Goal: Task Accomplishment & Management: Complete application form

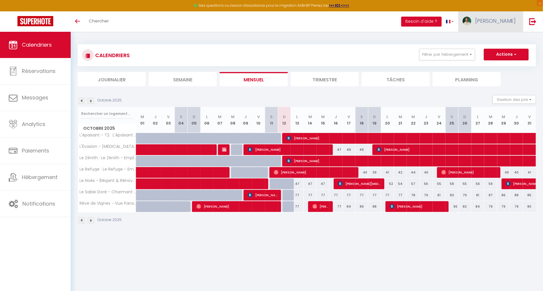
click at [506, 23] on span "Jérome" at bounding box center [495, 20] width 41 height 7
click at [498, 37] on link "Paramètres" at bounding box center [500, 41] width 43 height 10
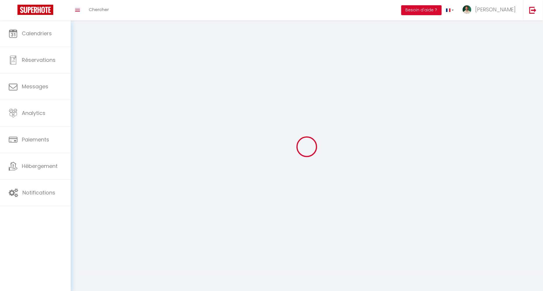
type input "Jérome"
type input "BERGE"
type input "0658985150"
type input "60 avenue gorges clemenceau"
type input "40100"
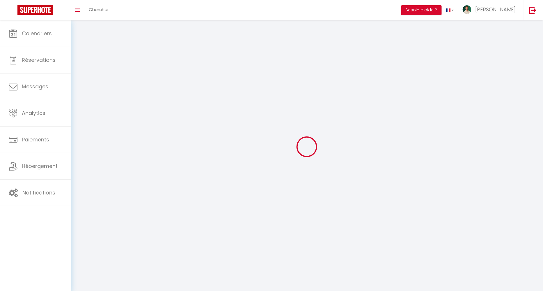
type input "DAX"
type input "W4rhEwBI8Wy7agF7DfVQbnsc5"
type input "oFnWAdmLXNb9cutXy48QI89Uq"
select select "28"
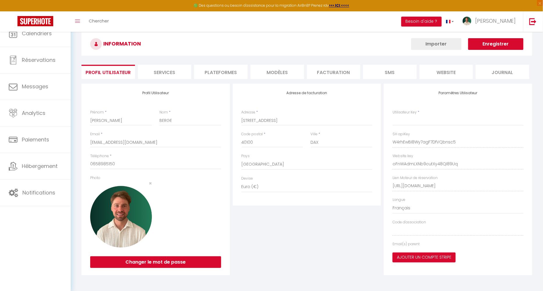
type input "W4rhEwBI8Wy7agF7DfVQbnsc5"
type input "oFnWAdmLXNb9cutXy48QI89Uq"
type input "https://app.superhote.com/#/get-available-rentals/oFnWAdmLXNb9cutXy48QI89Uq"
select select "fr"
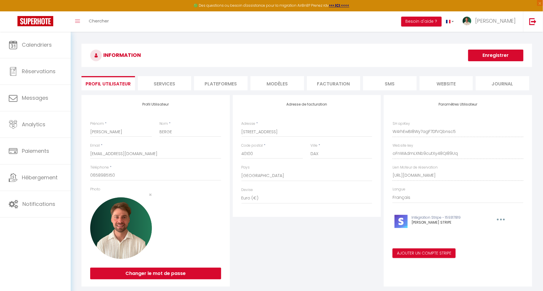
click at [440, 82] on li "website" at bounding box center [447, 83] width 54 height 14
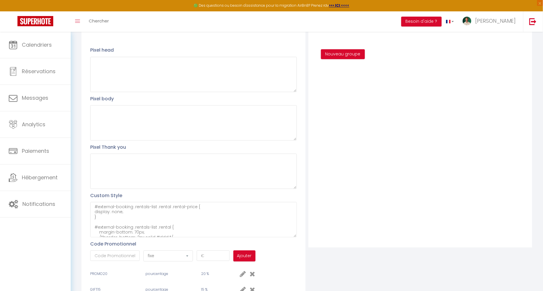
scroll to position [102, 0]
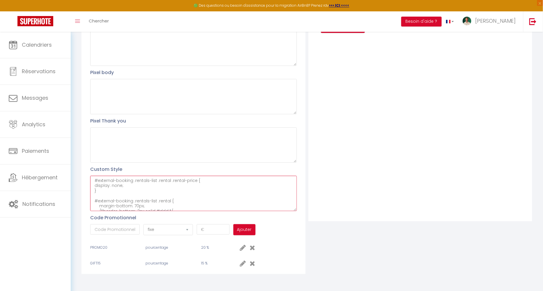
click at [215, 179] on textarea "#external-booking .rentals-list .rental .rental-price { display: none; } #exter…" at bounding box center [193, 193] width 206 height 35
paste textarea "#external-booking .rentals-list .rental .rental-price { display: none; } #exter…"
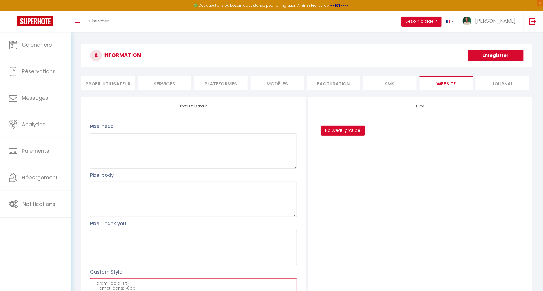
type textarea "#external-booking .rentals-list .rental .rental-price { display: none; } #exter…"
click at [495, 55] on button "Enregistrer" at bounding box center [495, 55] width 55 height 12
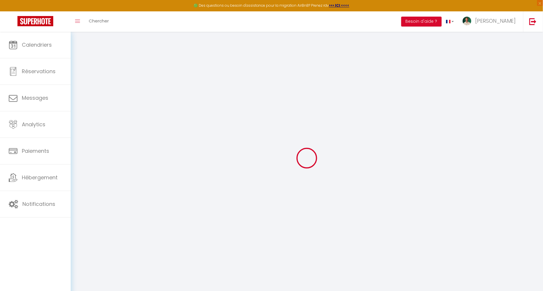
click at [211, 59] on div at bounding box center [307, 158] width 459 height 238
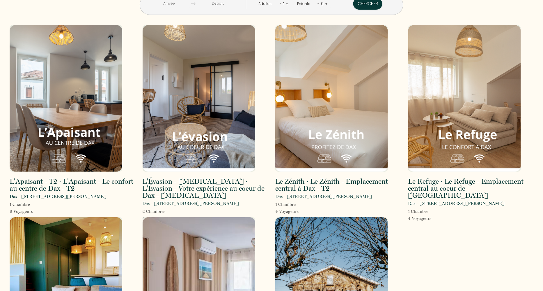
scroll to position [9, 0]
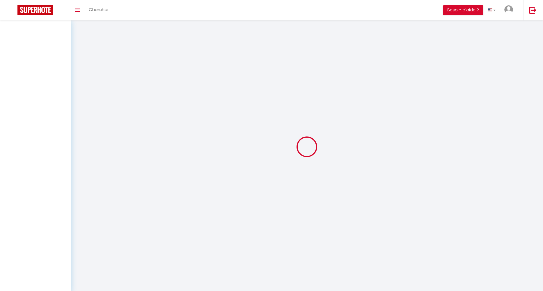
type textarea "#external-booking .rentals-list .rental .rental-price { display: none; } #exter…"
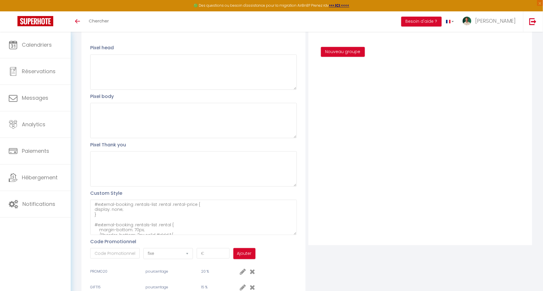
scroll to position [102, 0]
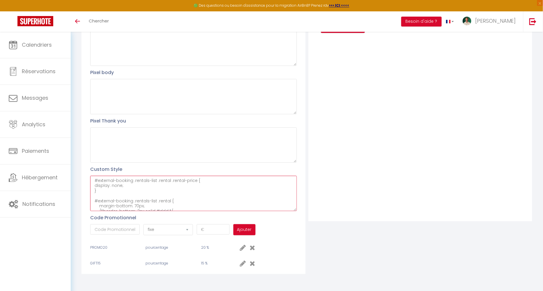
click at [164, 197] on textarea "#external-booking .rentals-list .rental .rental-price { display: none; } #exter…" at bounding box center [193, 193] width 206 height 35
paste textarea "#external-booking .rentals-list .rental .rental-price { display: none; } #exter…"
type textarea "#external-booking .rentals-list .rental .rental-price { display: none; } #exter…"
paste textarea "#external-booking .rentals-list .rental .rental-price { display: none; } #exter…"
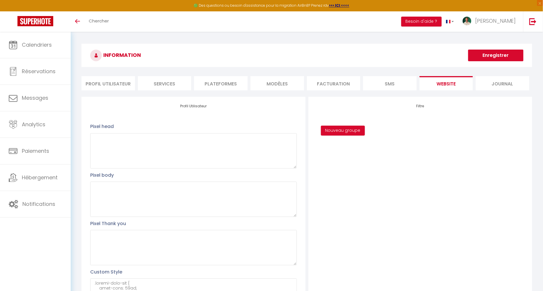
click at [493, 59] on button "Enregistrer" at bounding box center [495, 55] width 55 height 12
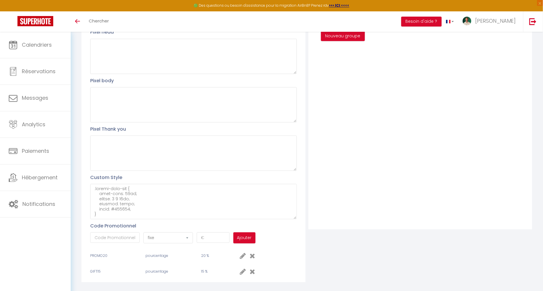
scroll to position [102, 0]
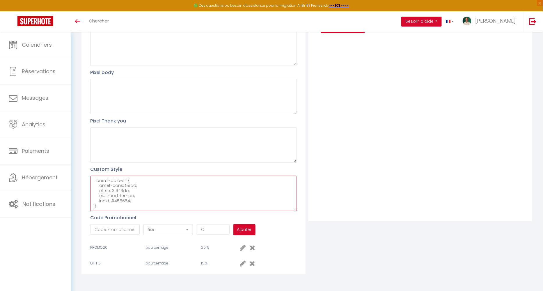
click at [173, 189] on textarea at bounding box center [193, 193] width 206 height 35
paste textarea "#external-booking .rentals-list .rental { margin-bottom: 70px; /*border-bottom:…"
type textarea "#external-booking .rentals-list .rental .rental-price { display: none; } #exter…"
paste textarea "#external-booking .rentals-list .rental .rental-price { display: none; } #exter…"
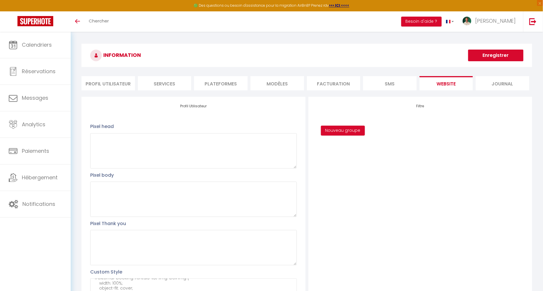
click at [498, 54] on button "Enregistrer" at bounding box center [495, 55] width 55 height 12
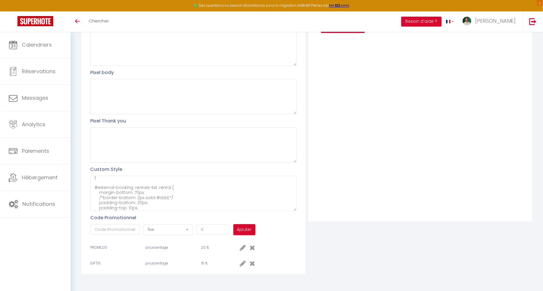
scroll to position [15, 0]
click at [137, 198] on textarea "#external-booking .rentals-list .rental .rental-price { display: none; } #exter…" at bounding box center [193, 193] width 206 height 35
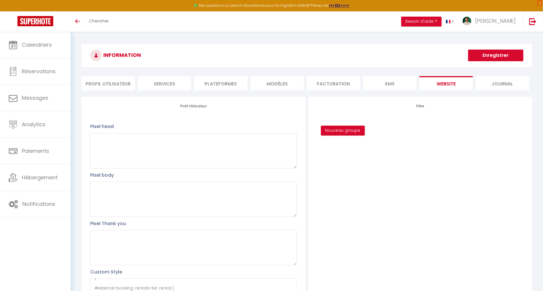
click at [496, 55] on button "Enregistrer" at bounding box center [495, 55] width 55 height 12
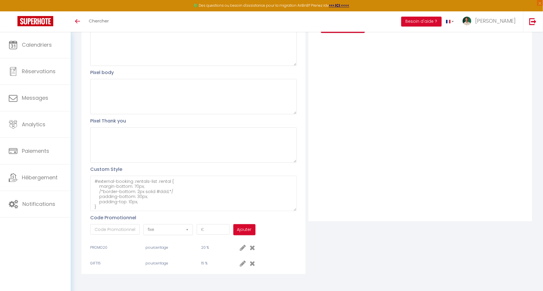
scroll to position [22, 0]
click at [138, 194] on textarea "#external-booking .rentals-list .rental .rental-price { display: none; } #exter…" at bounding box center [193, 193] width 206 height 35
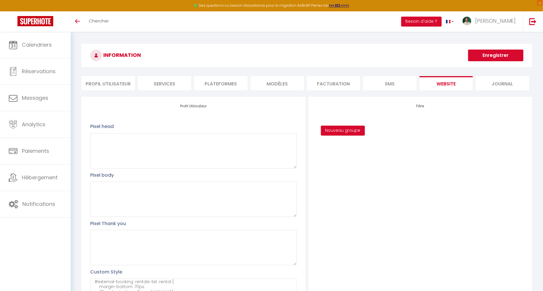
click at [498, 56] on button "Enregistrer" at bounding box center [495, 55] width 55 height 12
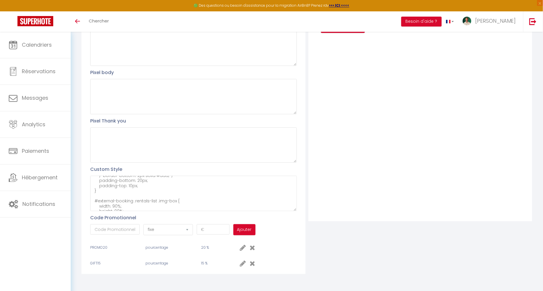
scroll to position [32, 0]
click at [139, 185] on textarea "#external-booking .rentals-list .rental .rental-price { display: none; } #exter…" at bounding box center [193, 193] width 206 height 35
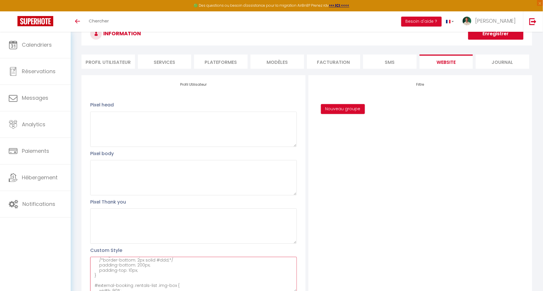
scroll to position [0, 0]
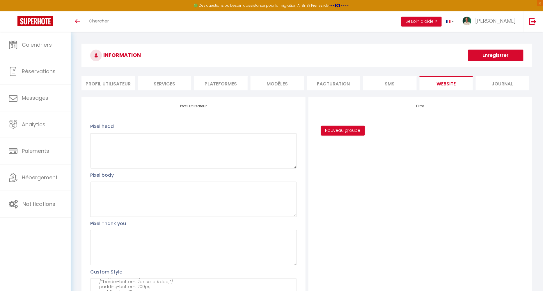
click at [486, 56] on button "Enregistrer" at bounding box center [495, 55] width 55 height 12
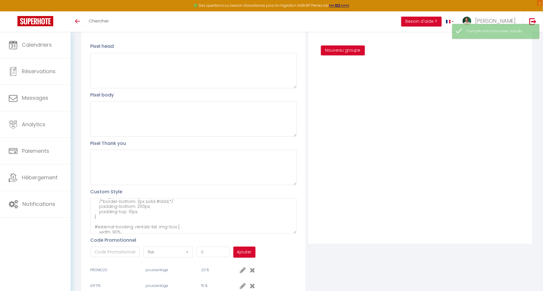
scroll to position [80, 0]
click at [141, 205] on textarea "#external-booking .rentals-list .rental .rental-price { display: none; } #exter…" at bounding box center [193, 215] width 206 height 35
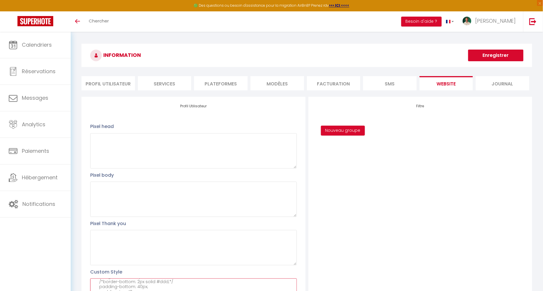
type textarea "#external-booking .rentals-list .rental .rental-price { display: none; } #exter…"
click at [501, 56] on button "Enregistrer" at bounding box center [495, 55] width 55 height 12
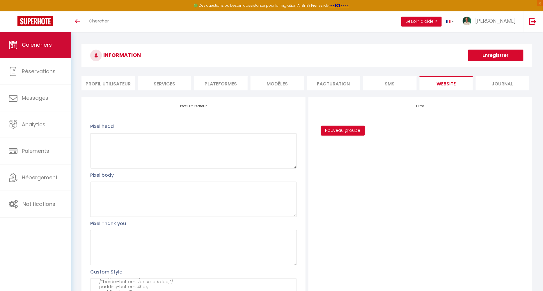
click at [50, 47] on span "Calendriers" at bounding box center [37, 44] width 30 height 7
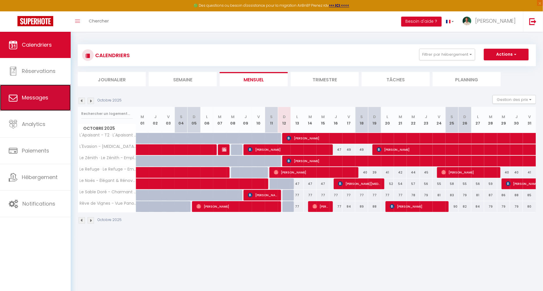
click at [43, 93] on link "Messages" at bounding box center [35, 97] width 71 height 26
select select "message"
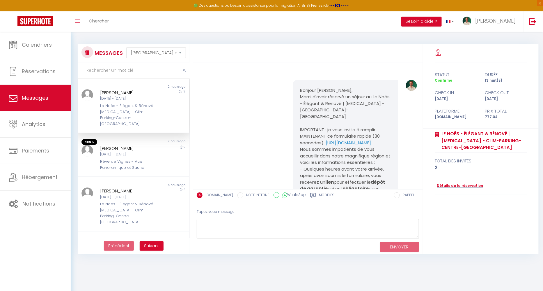
scroll to position [3675, 0]
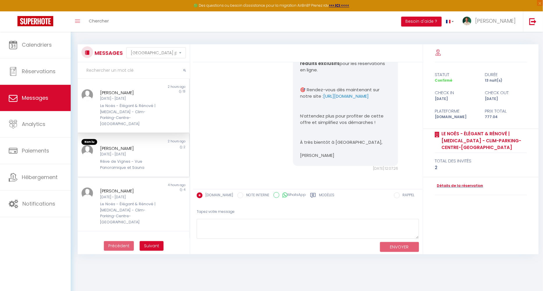
click at [142, 151] on div "Mounir Daoudi Mar 14 Oct - Jeu 16 Oct Rêve de Vignes - Vue Panoramique et Sauna" at bounding box center [128, 158] width 65 height 26
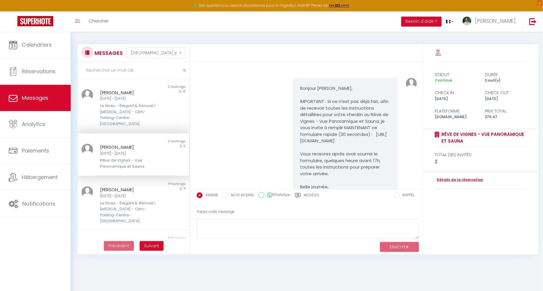
scroll to position [250, 0]
click at [452, 182] on div "Détails de la réservation" at bounding box center [481, 180] width 92 height 18
click at [458, 178] on link "Détails de la réservation" at bounding box center [459, 180] width 48 height 6
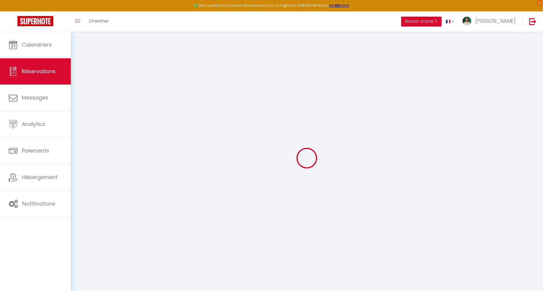
type input "Mounir"
type input "Daoudi"
type input "c9hrlzc4ydwi4farxgrudygnlqfd@reply.superhote.com"
type input "[EMAIL_ADDRESS][DOMAIN_NAME]"
type input "+33630608115"
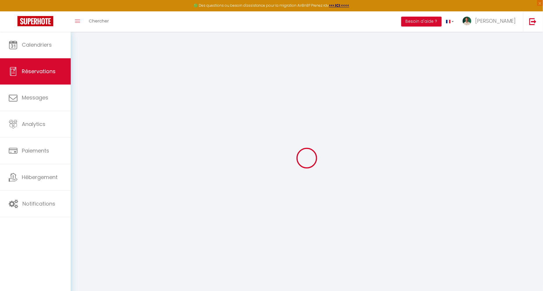
type input "0630608115"
select select
type input "39.6"
select select "54090"
select select "1"
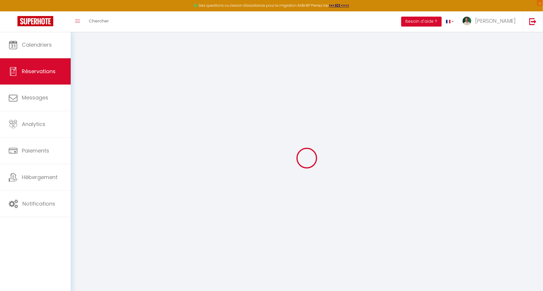
select select
type input "2"
select select "12"
select select
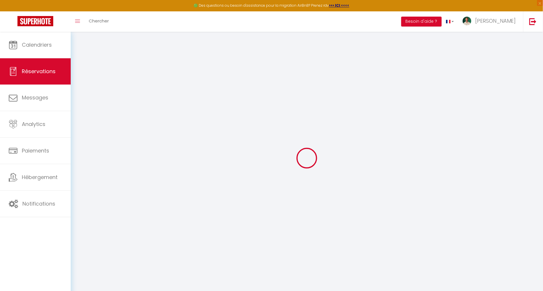
type input "199"
checkbox input "false"
type input "0"
select select "1"
type input "0"
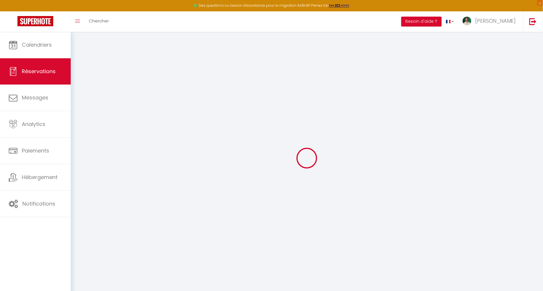
type input "0"
select select
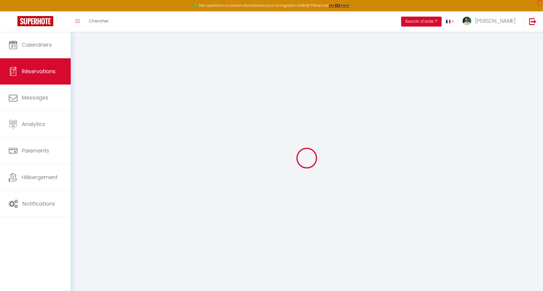
select select "15"
checkbox input "false"
select select
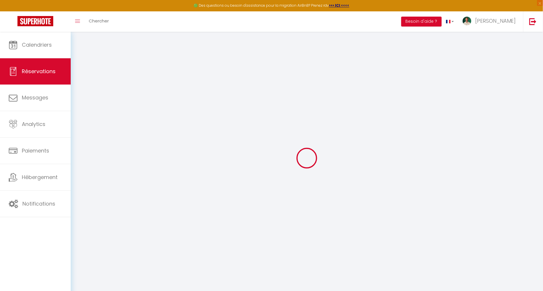
checkbox input "false"
select select
checkbox input "false"
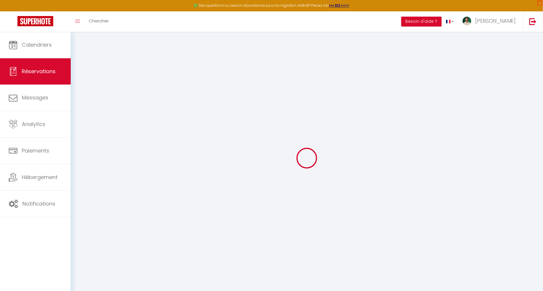
type textarea "RAS"
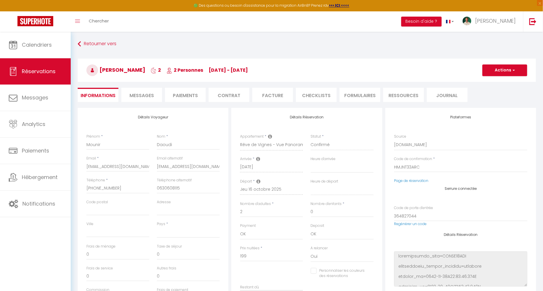
select select
type input "65"
type input "11.47"
select select
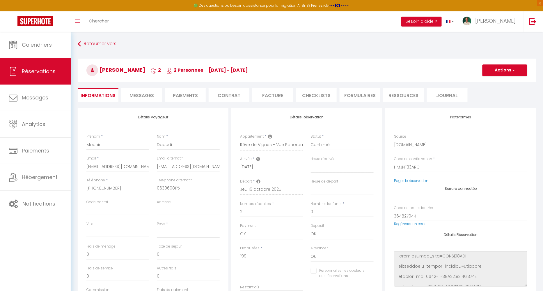
checkbox input "false"
select select
checkbox input "false"
select select "17:00"
select select "10:00"
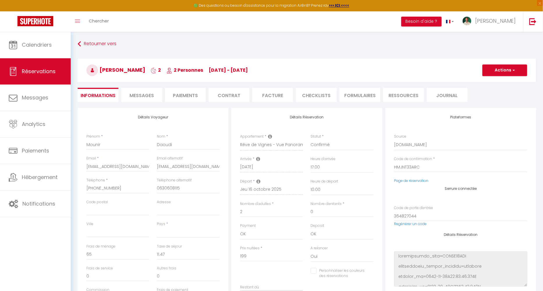
click at [146, 94] on span "Messages" at bounding box center [142, 95] width 24 height 7
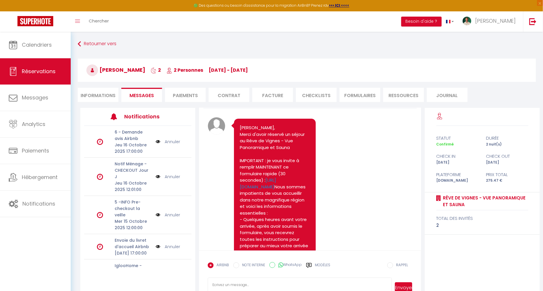
scroll to position [18, 0]
click at [276, 189] on link "https://superhote.com/applink/booking/ERGv9uuXsg/checkin" at bounding box center [258, 182] width 36 height 13
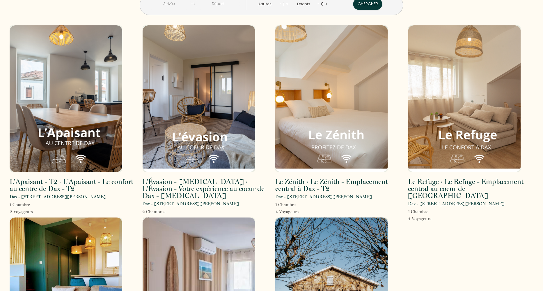
scroll to position [13, 0]
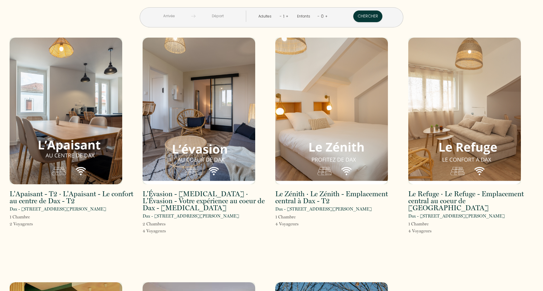
scroll to position [13, 0]
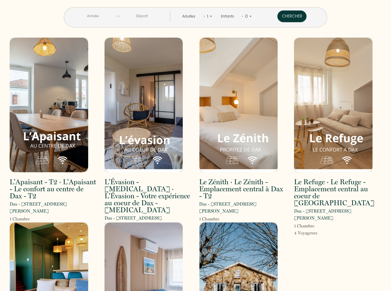
click at [315, 26] on div "< [DATE] > Dim Lun Mar Mer Jeu Ven Sam 1 2 3 4 5 6 7 8 9 10 11 12 13 14 15 16 1…" at bounding box center [195, 191] width 379 height 383
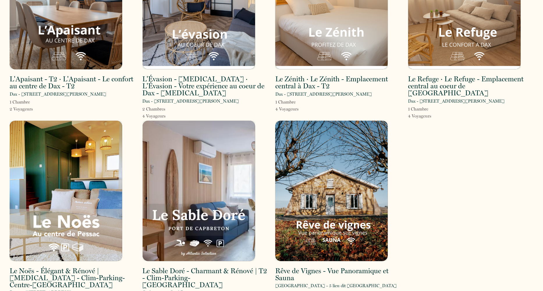
scroll to position [130, 0]
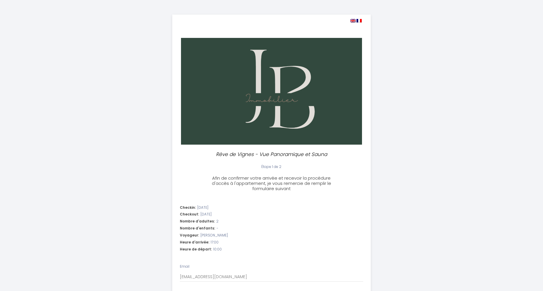
select select "10:00"
